Goal: Check status: Check status

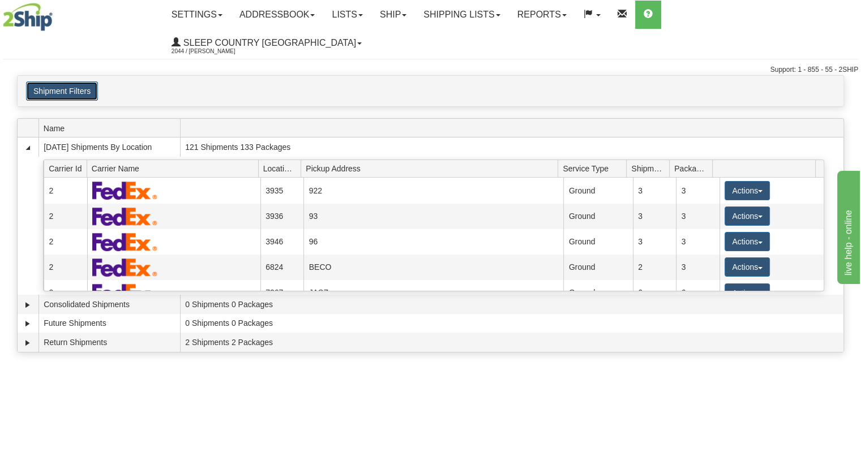
click at [64, 82] on button "Shipment Filters" at bounding box center [62, 91] width 72 height 19
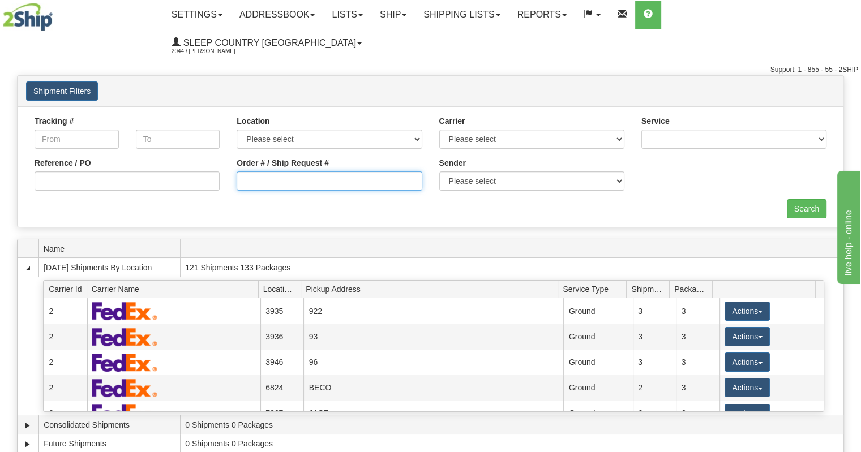
click at [258, 171] on input "Order # / Ship Request #" at bounding box center [329, 180] width 185 height 19
paste input "9002I126682"
type input "9002I126682"
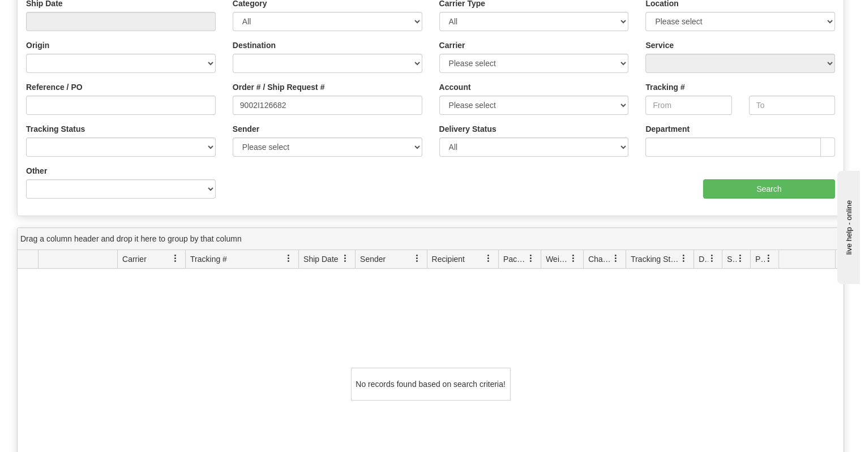
scroll to position [25, 0]
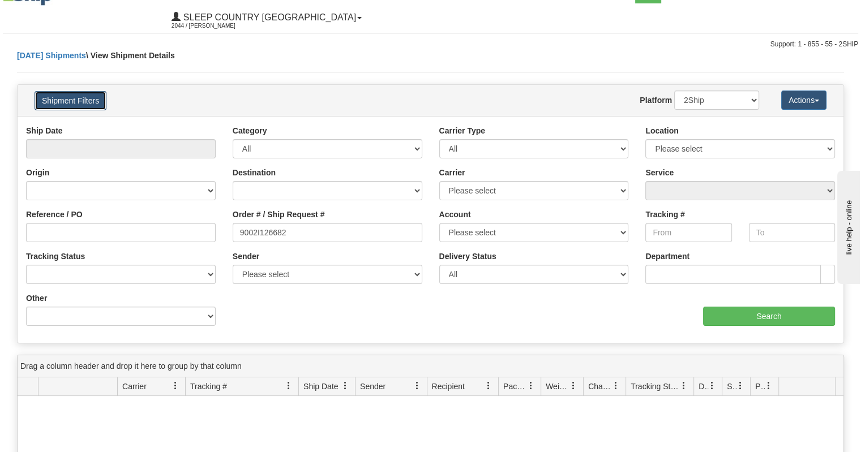
click at [97, 91] on button "Shipment Filters" at bounding box center [71, 100] width 72 height 19
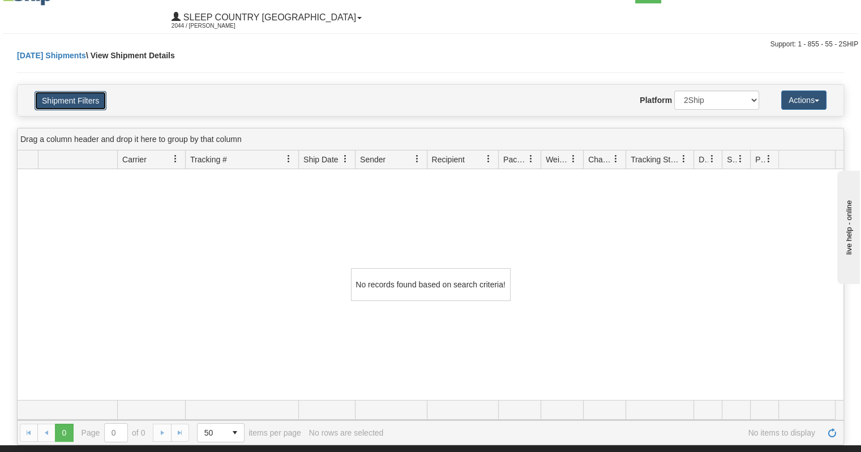
click at [97, 91] on button "Shipment Filters" at bounding box center [71, 100] width 72 height 19
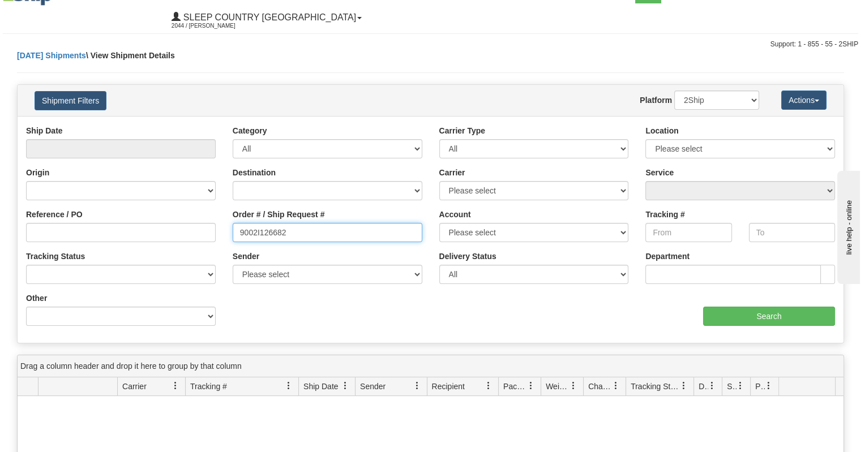
click at [312, 223] on input "9002I126682" at bounding box center [328, 232] width 190 height 19
drag, startPoint x: 312, startPoint y: 208, endPoint x: 224, endPoint y: 219, distance: 89.5
click at [224, 219] on div "Order # / Ship Request # 9002I126682" at bounding box center [327, 230] width 207 height 42
